Goal: Navigation & Orientation: Find specific page/section

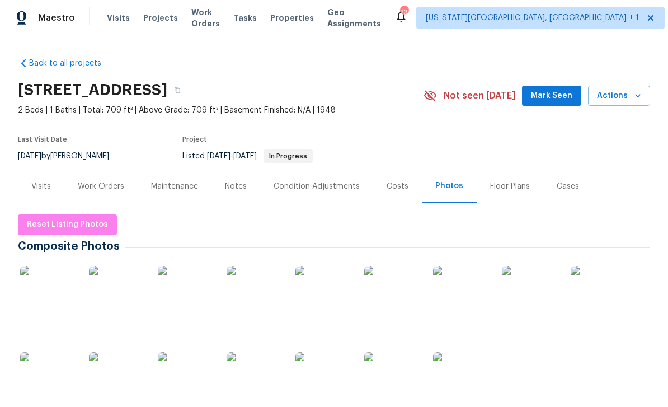
click at [296, 21] on span "Properties" at bounding box center [292, 17] width 44 height 11
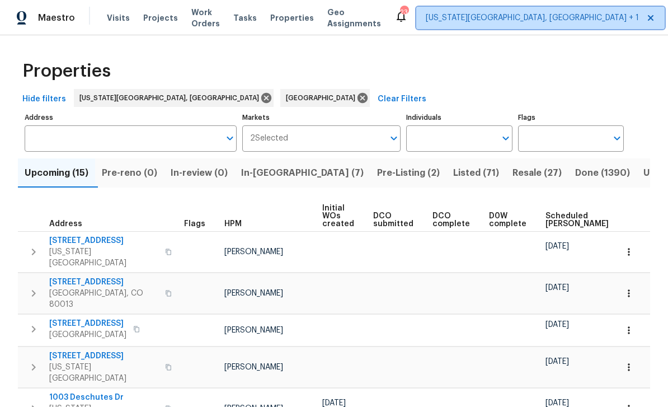
click at [512, 18] on span "[US_STATE][GEOGRAPHIC_DATA], [GEOGRAPHIC_DATA] + 1" at bounding box center [532, 17] width 213 height 11
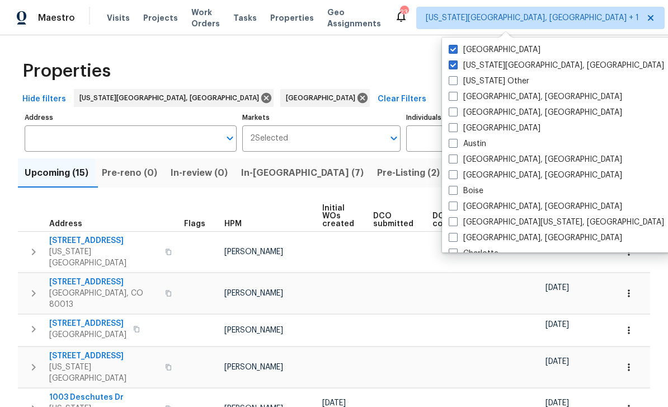
click at [453, 45] on span at bounding box center [453, 49] width 9 height 9
click at [453, 45] on input "[GEOGRAPHIC_DATA]" at bounding box center [452, 47] width 7 height 7
checkbox input "false"
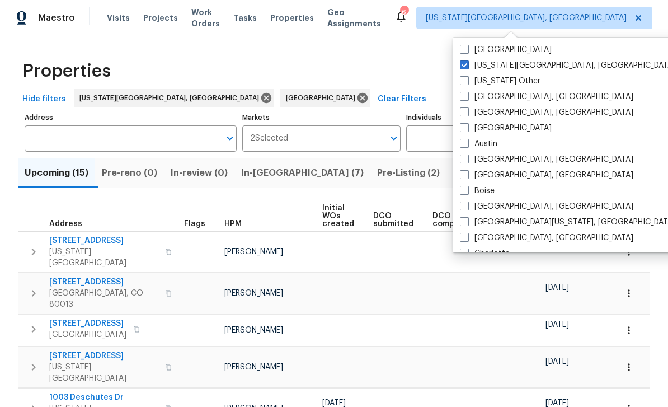
click at [350, 138] on input "Markets" at bounding box center [336, 138] width 96 height 26
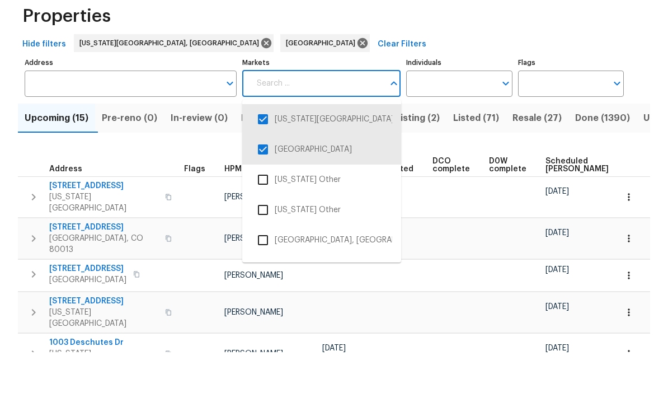
click at [263, 192] on input "checkbox" at bounding box center [262, 203] width 23 height 23
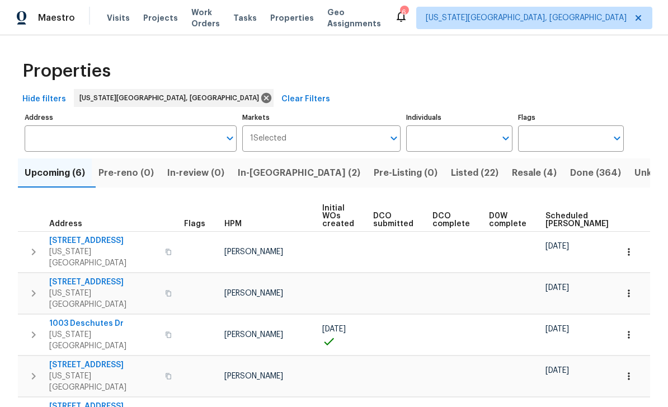
click at [256, 22] on div "Tasks" at bounding box center [244, 18] width 23 height 12
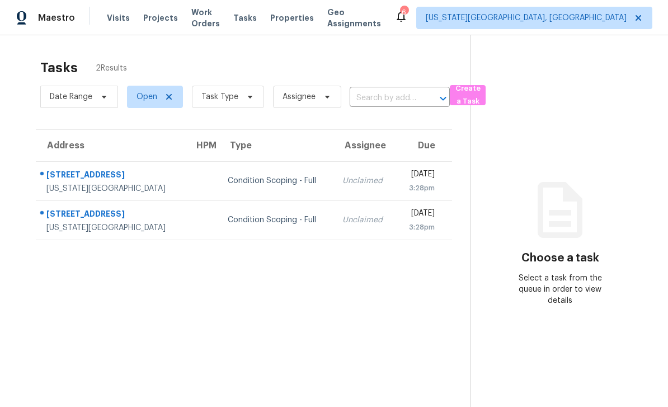
click at [220, 19] on span "Work Orders" at bounding box center [205, 18] width 29 height 22
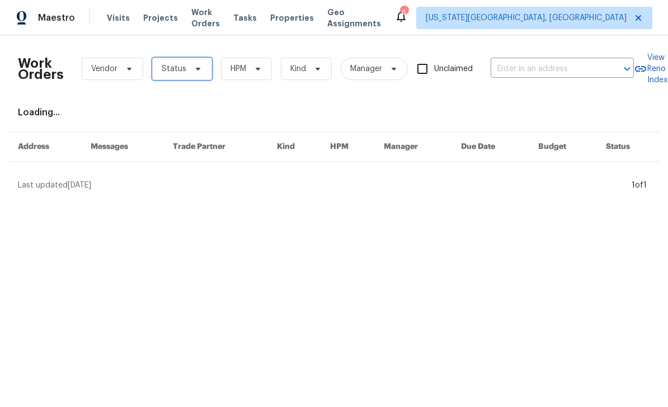
click at [202, 74] on span "Status" at bounding box center [182, 69] width 60 height 22
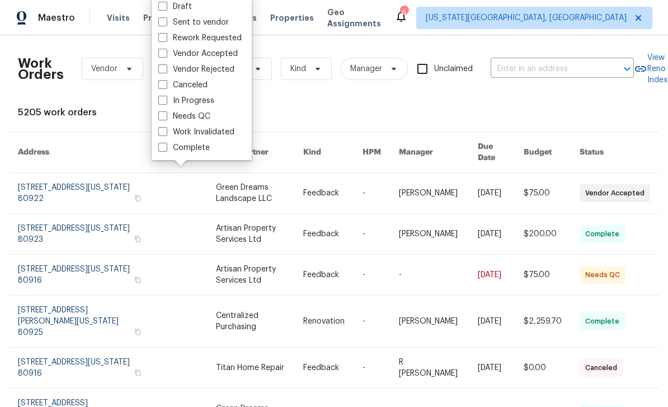
click at [169, 117] on label "Needs QC" at bounding box center [184, 116] width 52 height 11
click at [166, 117] on input "Needs QC" at bounding box center [161, 114] width 7 height 7
checkbox input "true"
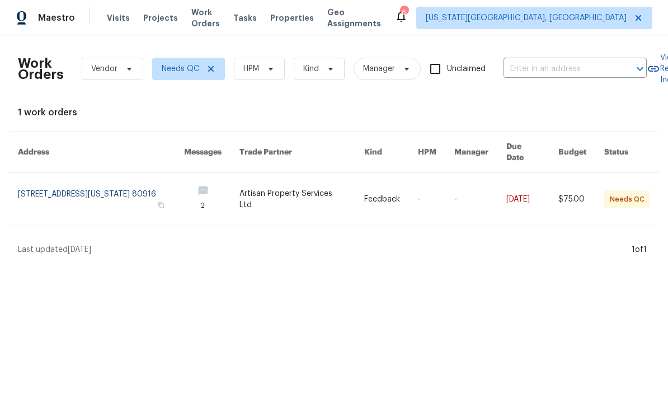
click at [153, 13] on span "Projects" at bounding box center [160, 17] width 35 height 11
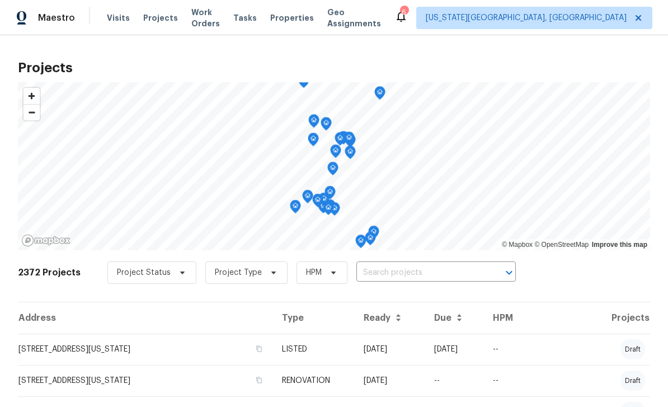
click at [117, 30] on div "Maestro Visits Projects Work Orders Tasks Properties Geo Assignments 6 [US_STAT…" at bounding box center [334, 17] width 668 height 35
